Goal: Navigation & Orientation: Find specific page/section

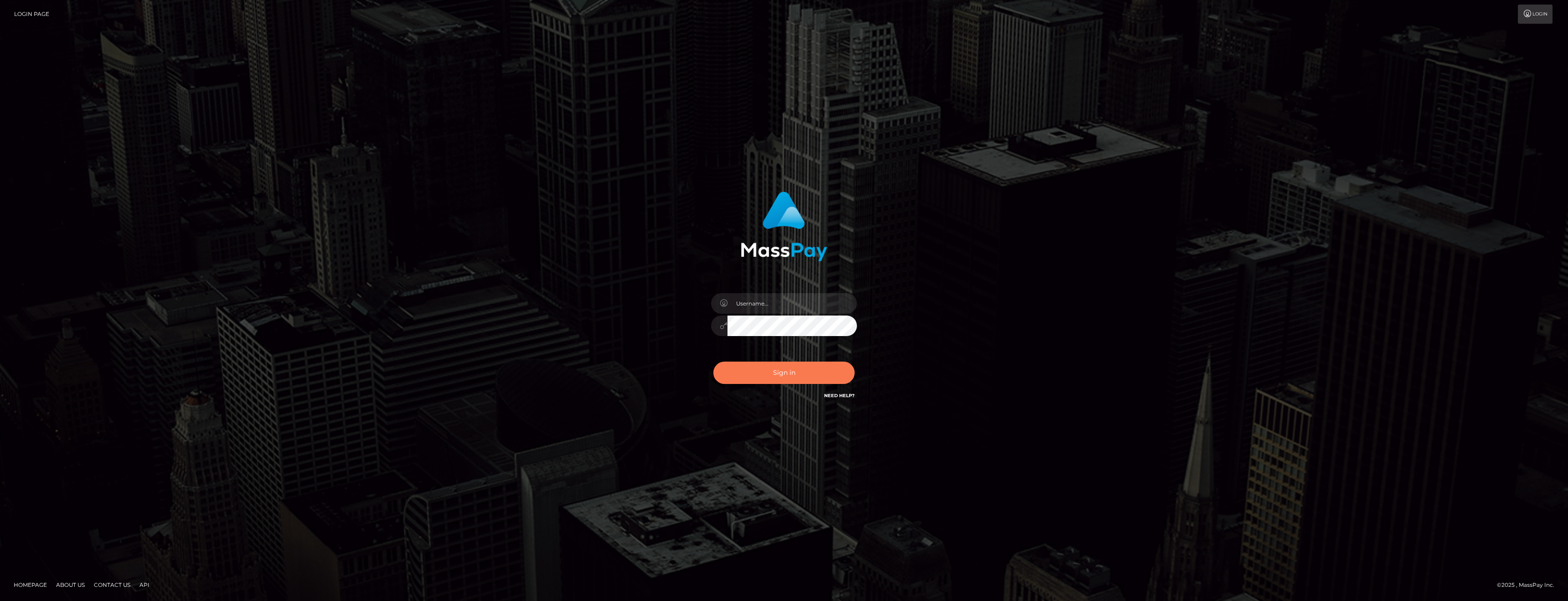
click at [760, 382] on button "Sign in" at bounding box center [784, 373] width 141 height 23
type input "anthony.club"
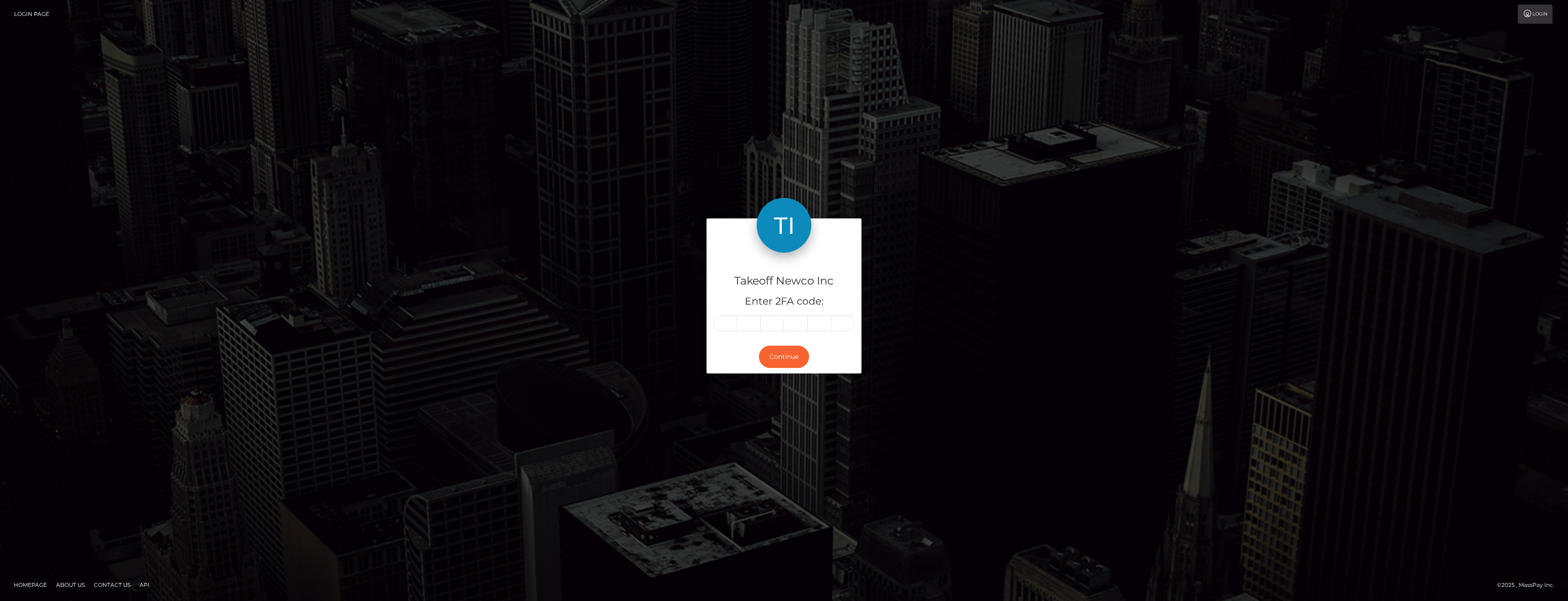
click at [763, 379] on form "Takeoff Newco Inc Enter 2FA code: Continue" at bounding box center [784, 300] width 155 height 164
click at [724, 320] on input "text" at bounding box center [725, 323] width 24 height 15
type input "6"
type input "1"
type input "6"
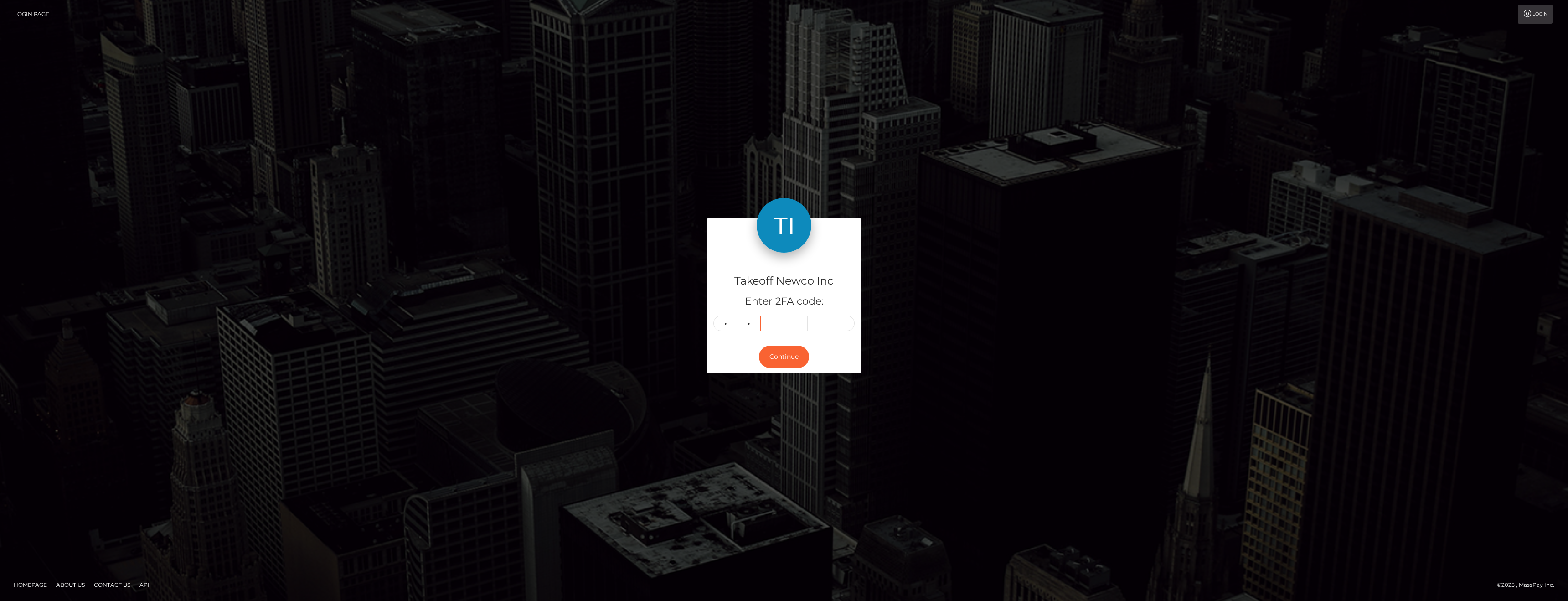
type input "0"
type input "1"
type input "5"
type input "3"
type input "0"
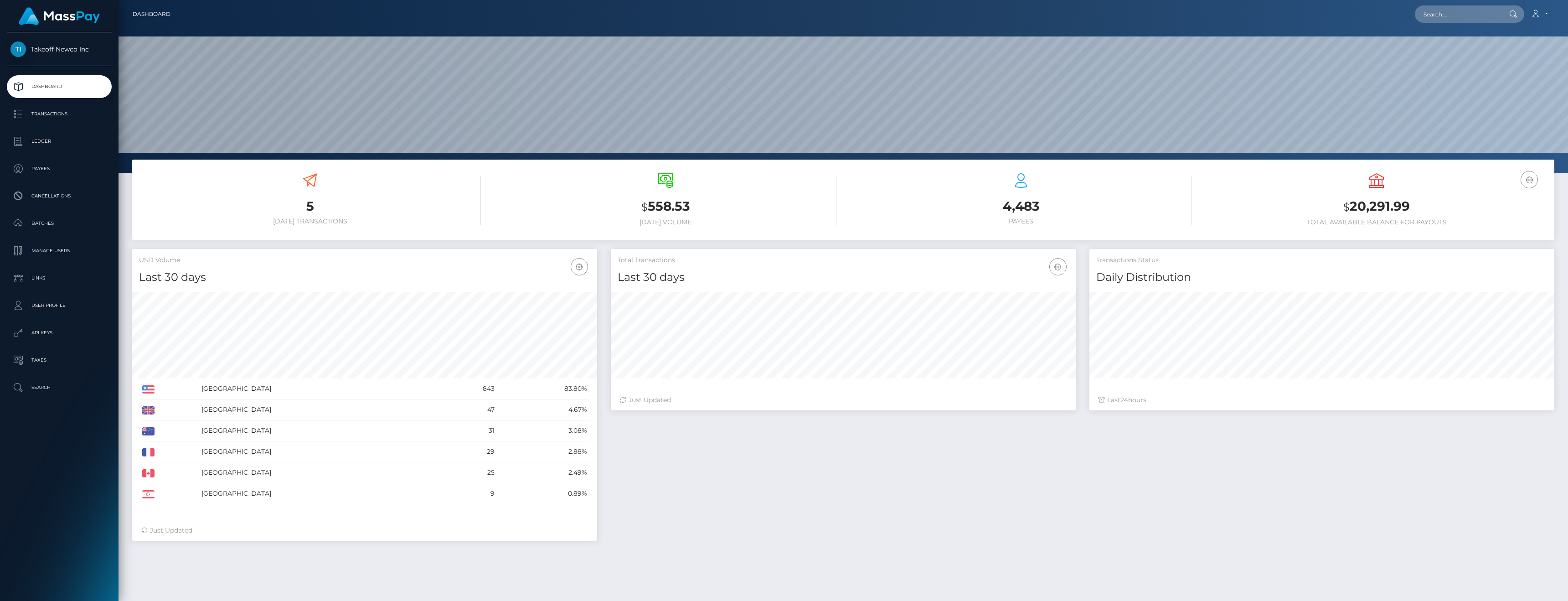
scroll to position [162, 465]
click at [48, 110] on p "Transactions" at bounding box center [59, 114] width 97 height 13
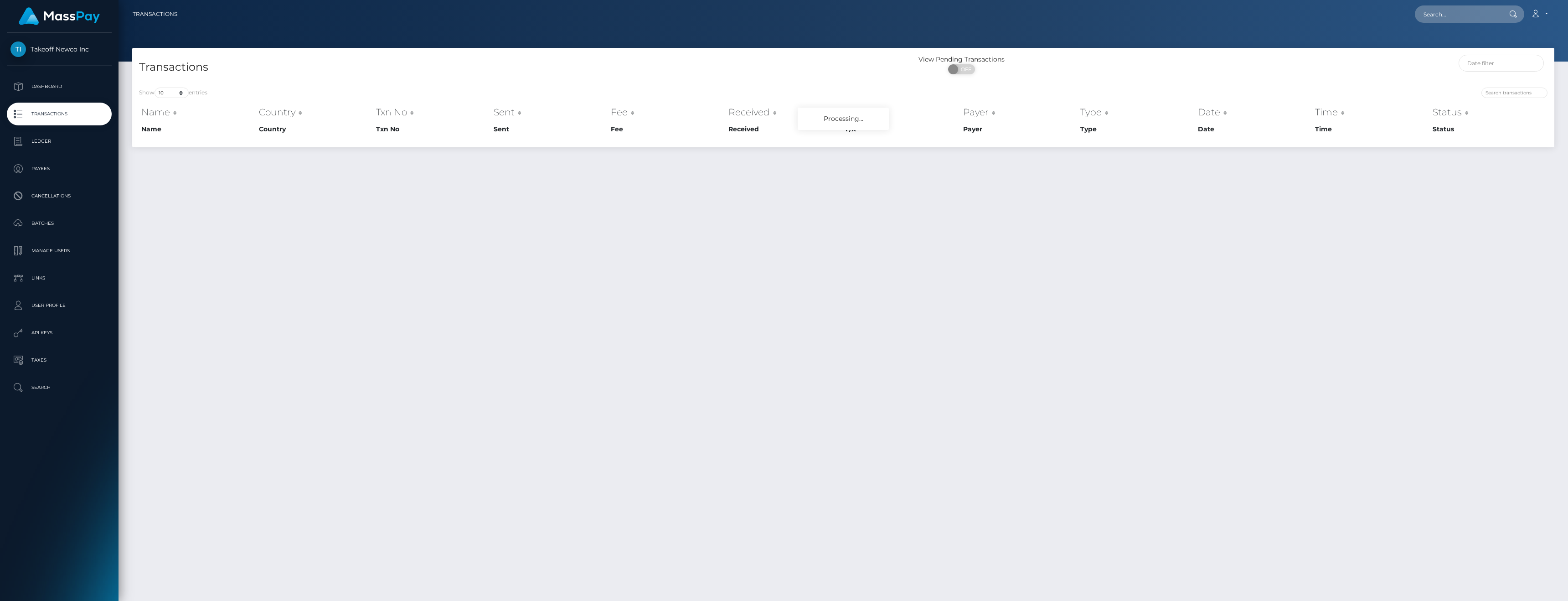
click at [954, 214] on div "Transactions View Pending Transactions ON OFF Show 10 25 50 100 250 500 1,000 3…" at bounding box center [843, 320] width 1449 height 545
click at [39, 54] on link "Takeoff Newco Inc" at bounding box center [59, 49] width 119 height 15
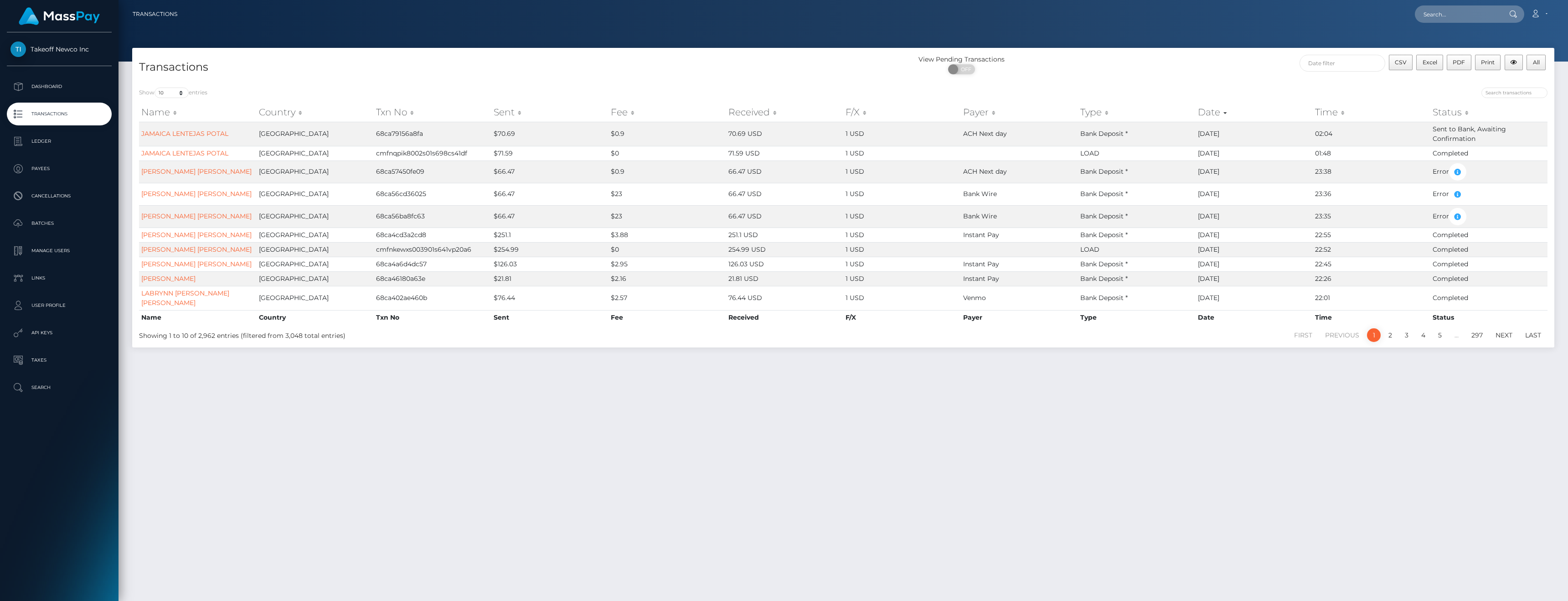
click at [40, 52] on span "Takeoff Newco Inc" at bounding box center [59, 49] width 105 height 8
click at [41, 80] on p "Dashboard" at bounding box center [59, 86] width 97 height 13
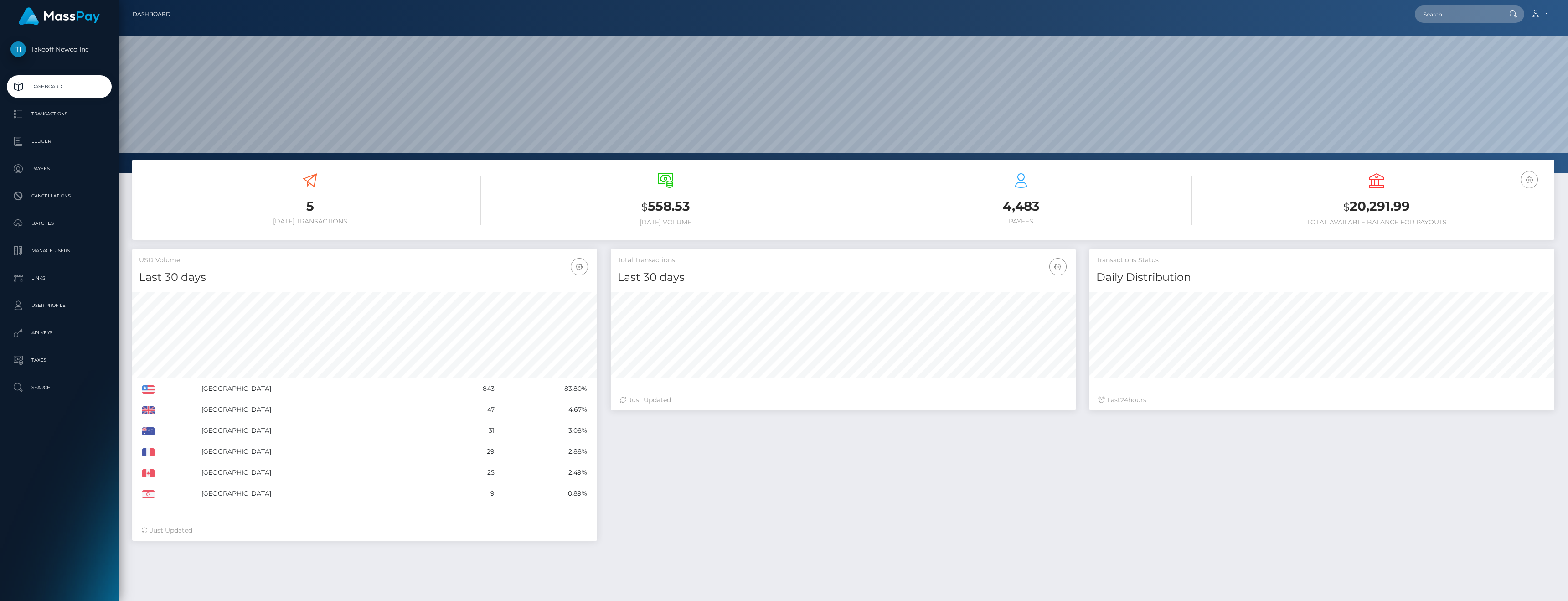
scroll to position [162, 465]
click at [60, 50] on span "Takeoff Newco Inc" at bounding box center [59, 49] width 105 height 8
click at [55, 76] on link "Dashboard" at bounding box center [59, 86] width 105 height 23
click at [1542, 12] on link "Account" at bounding box center [1539, 13] width 27 height 19
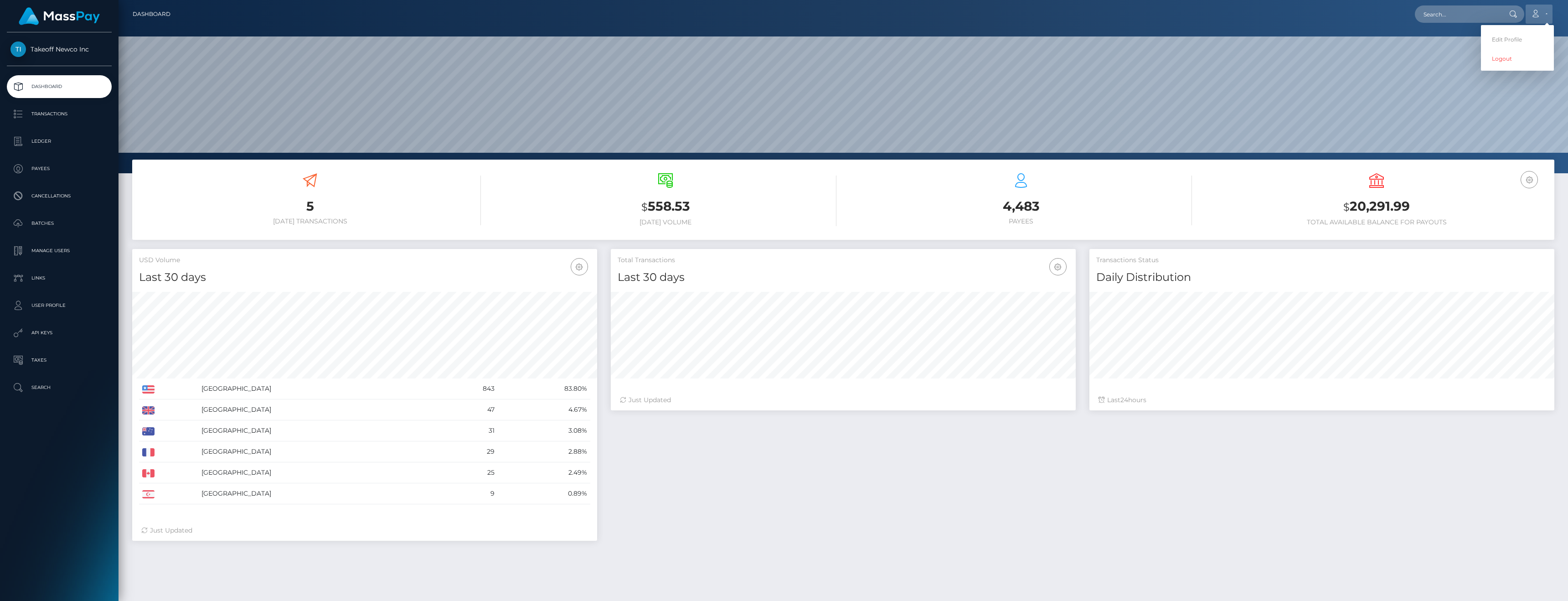
click at [1542, 12] on link "Account" at bounding box center [1539, 13] width 27 height 19
click at [35, 52] on span "Takeoff Newco Inc" at bounding box center [59, 49] width 105 height 8
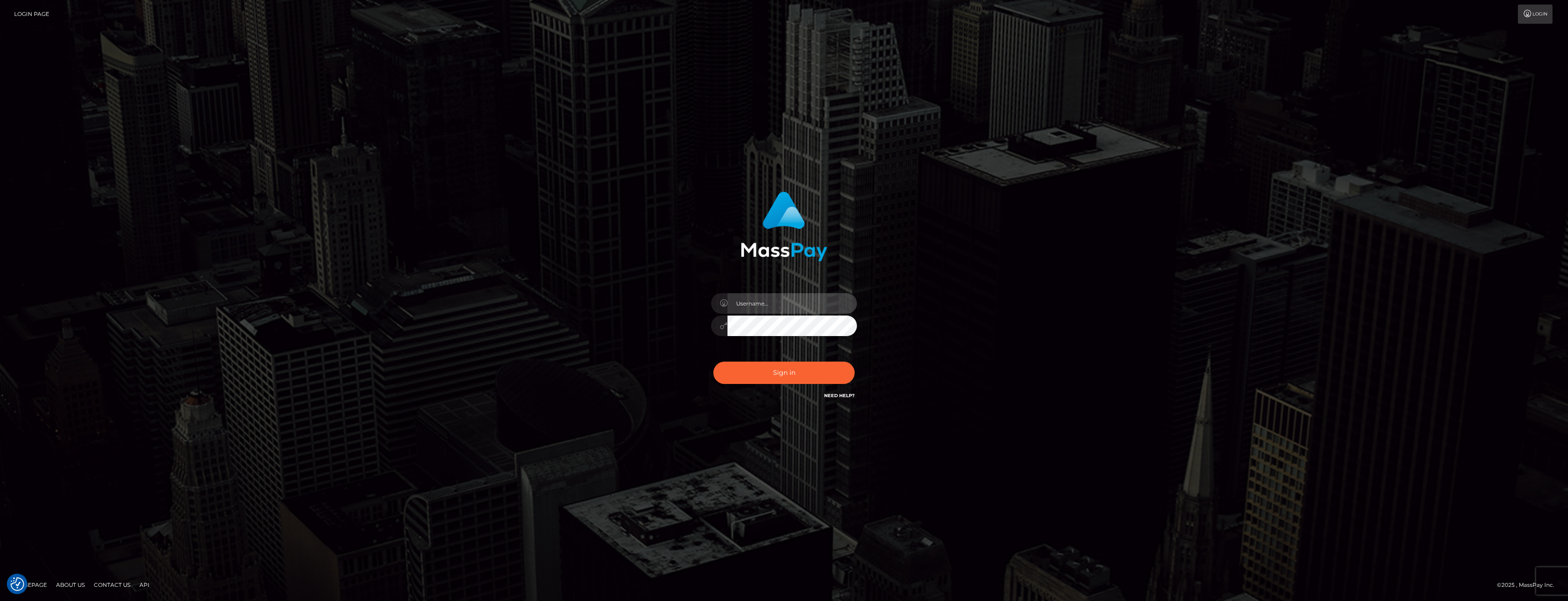
type input "[PERSON_NAME][DOMAIN_NAME]"
click at [774, 386] on div "Sign in Need Help?" at bounding box center [784, 376] width 159 height 41
click at [772, 382] on button "Sign in" at bounding box center [784, 373] width 141 height 23
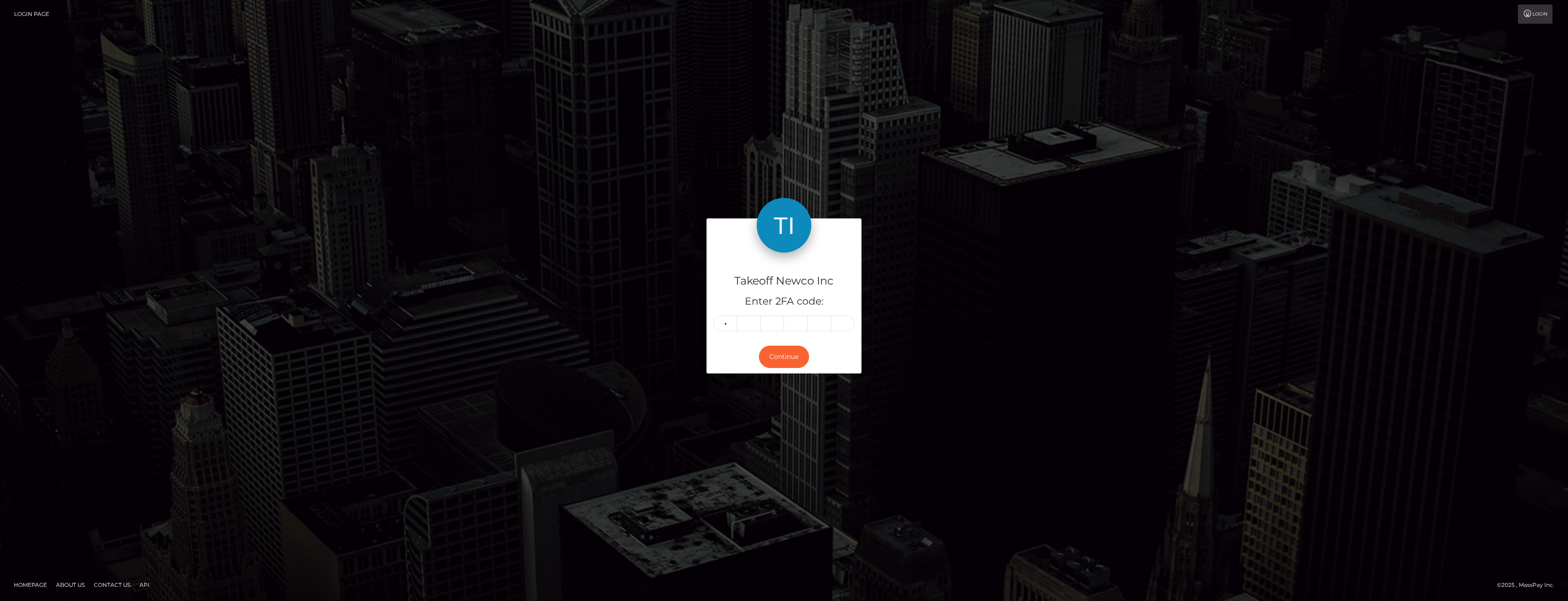
type input "3"
type input "7"
type input "2"
type input "0"
type input "5"
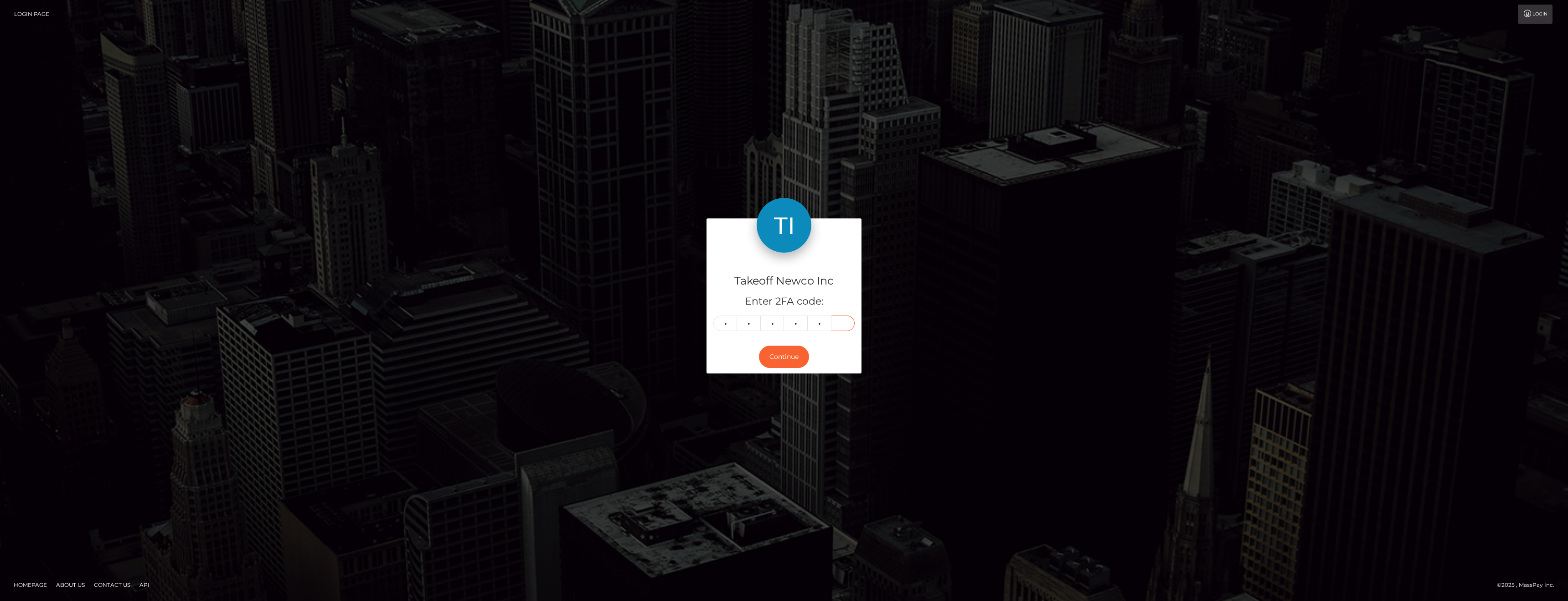
type input "2"
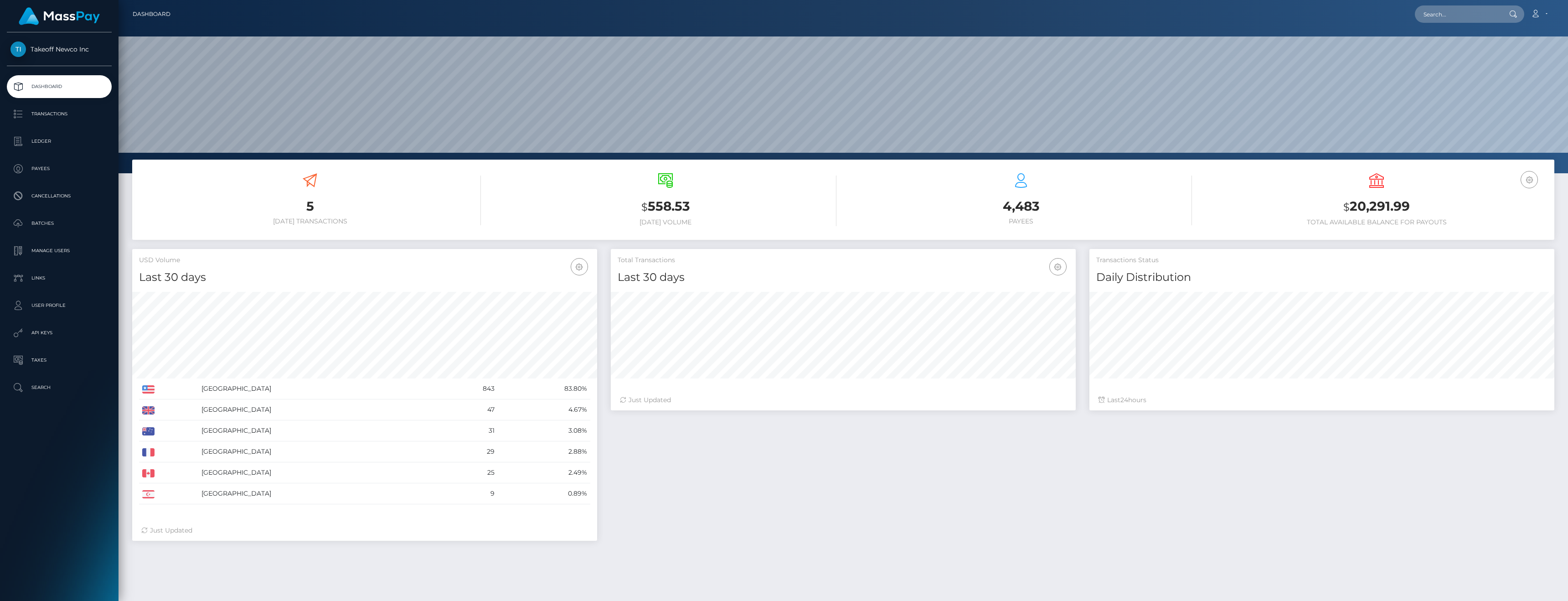
scroll to position [162, 465]
click at [1539, 15] on icon at bounding box center [1536, 13] width 10 height 7
click at [1451, 18] on input "text" at bounding box center [1457, 14] width 86 height 17
click at [1321, 2] on nav "Dashboard Loading... Loading... Account Edit Profile" at bounding box center [843, 14] width 1449 height 28
